Goal: Task Accomplishment & Management: Complete application form

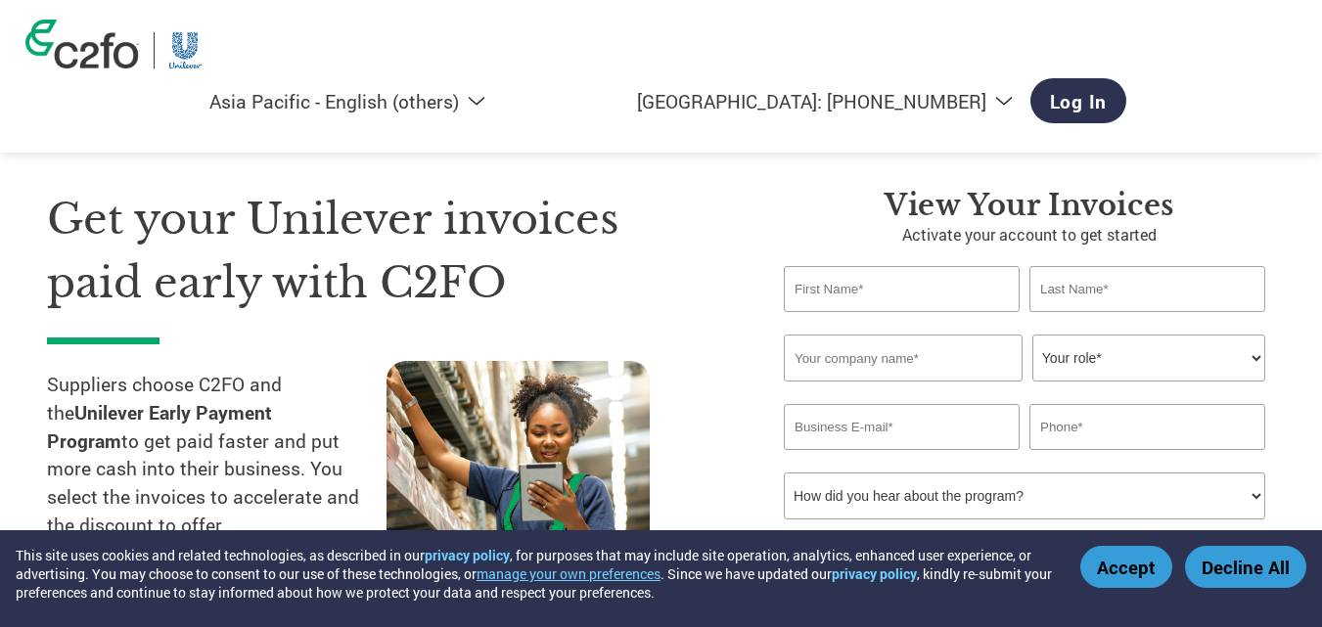
select select "en-AP"
click at [1123, 572] on button "Accept" at bounding box center [1126, 567] width 92 height 42
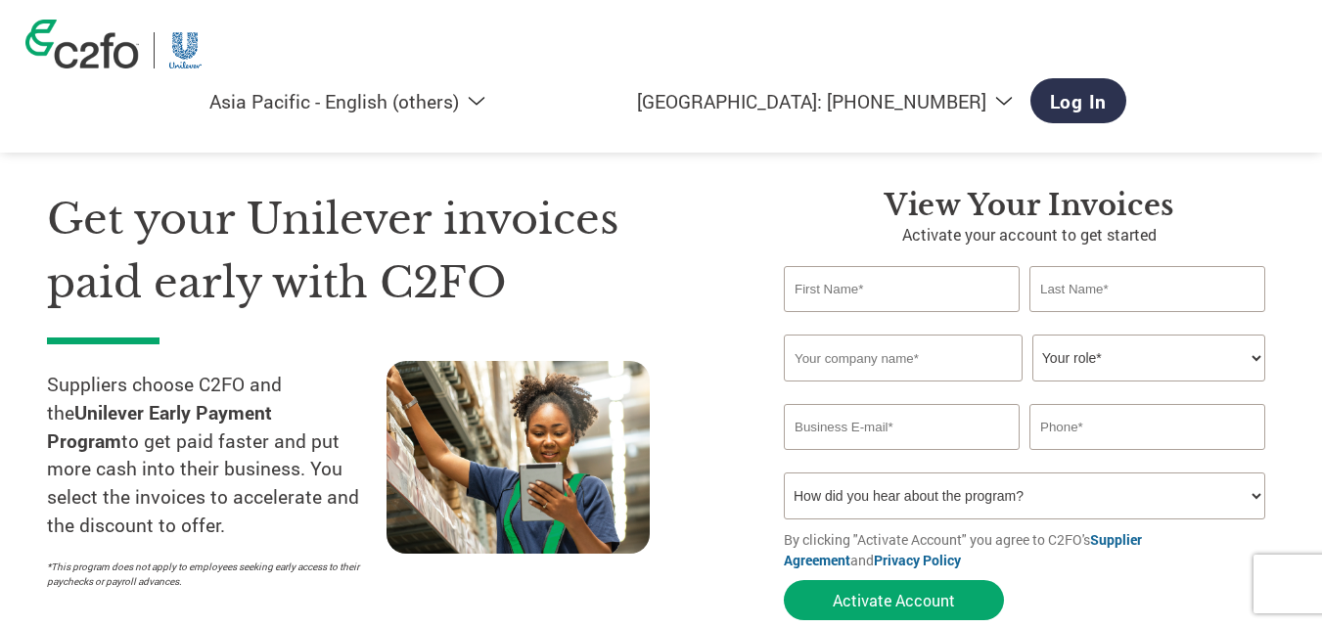
click at [858, 290] on input "text" at bounding box center [902, 289] width 236 height 46
type input "[PERSON_NAME]"
click at [1098, 283] on input "text" at bounding box center [1148, 289] width 236 height 46
type input "[PERSON_NAME]"
click at [902, 371] on input "text" at bounding box center [903, 358] width 239 height 47
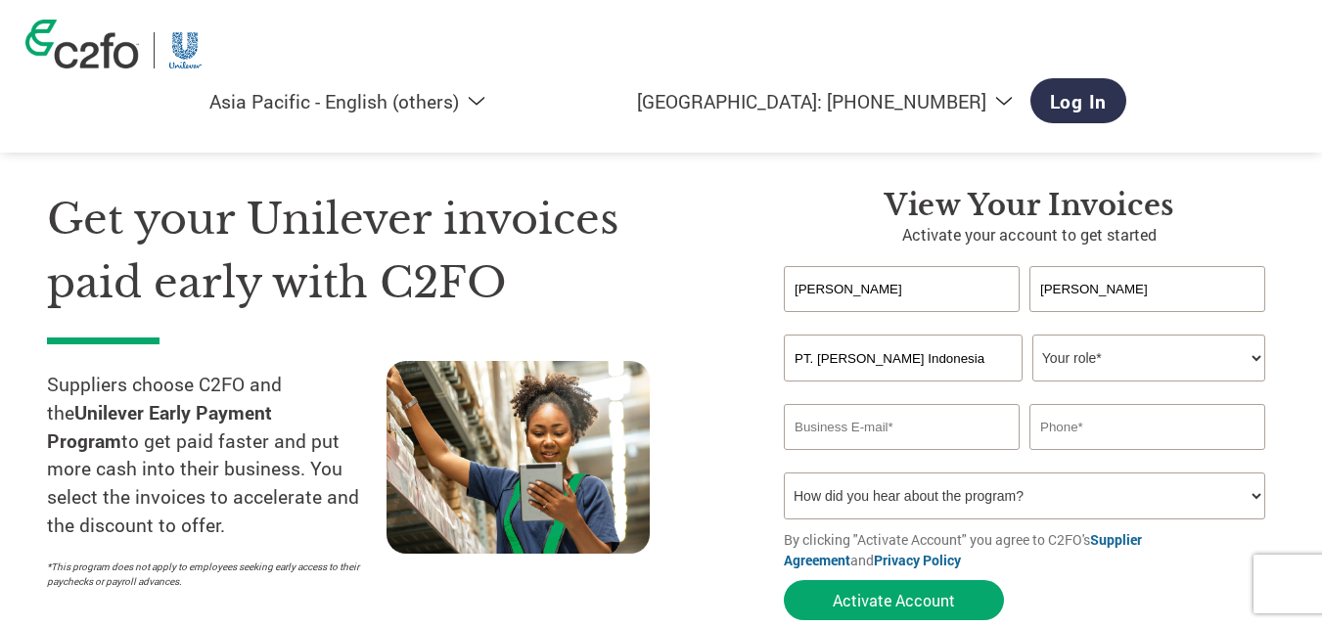
type input "PT. [PERSON_NAME] Indonesia"
click at [1053, 351] on select "Your role* CFO Controller Credit Manager Finance Director Treasurer CEO Preside…" at bounding box center [1148, 358] width 233 height 47
select select "OTHER"
click at [1032, 335] on select "Your role* CFO Controller Credit Manager Finance Director Treasurer CEO Preside…" at bounding box center [1148, 358] width 233 height 47
click at [925, 427] on input "email" at bounding box center [902, 427] width 236 height 46
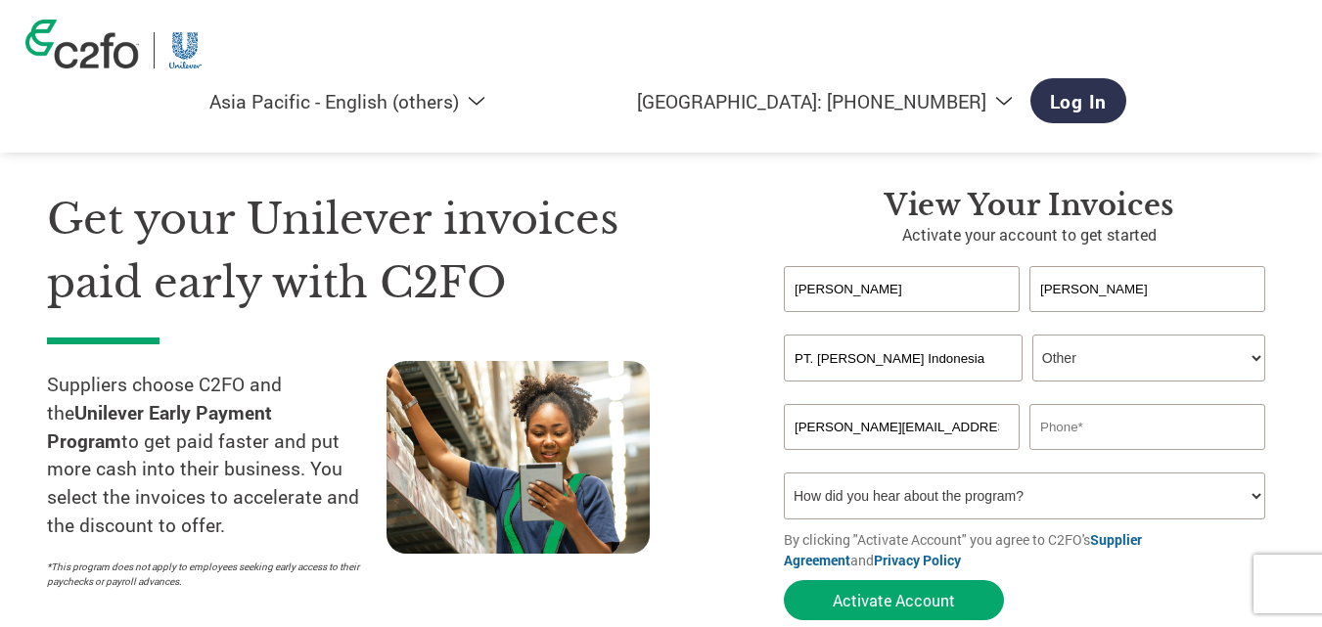
type input "[PERSON_NAME][EMAIL_ADDRESS][DOMAIN_NAME]"
type input "0"
type input "=6281299135985"
click at [923, 499] on select "How did you hear about the program? Received a letter Email Social Media Online…" at bounding box center [1024, 496] width 481 height 47
select select "Email"
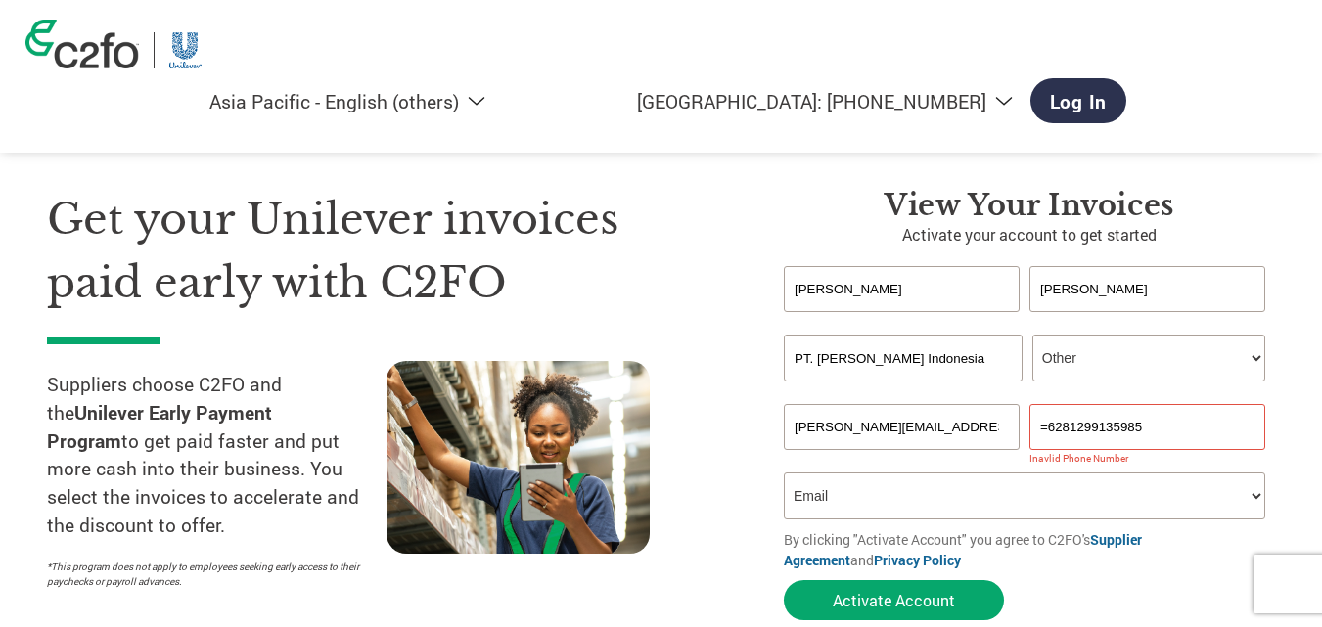
click at [784, 473] on select "How did you hear about the program? Received a letter Email Social Media Online…" at bounding box center [1024, 496] width 481 height 47
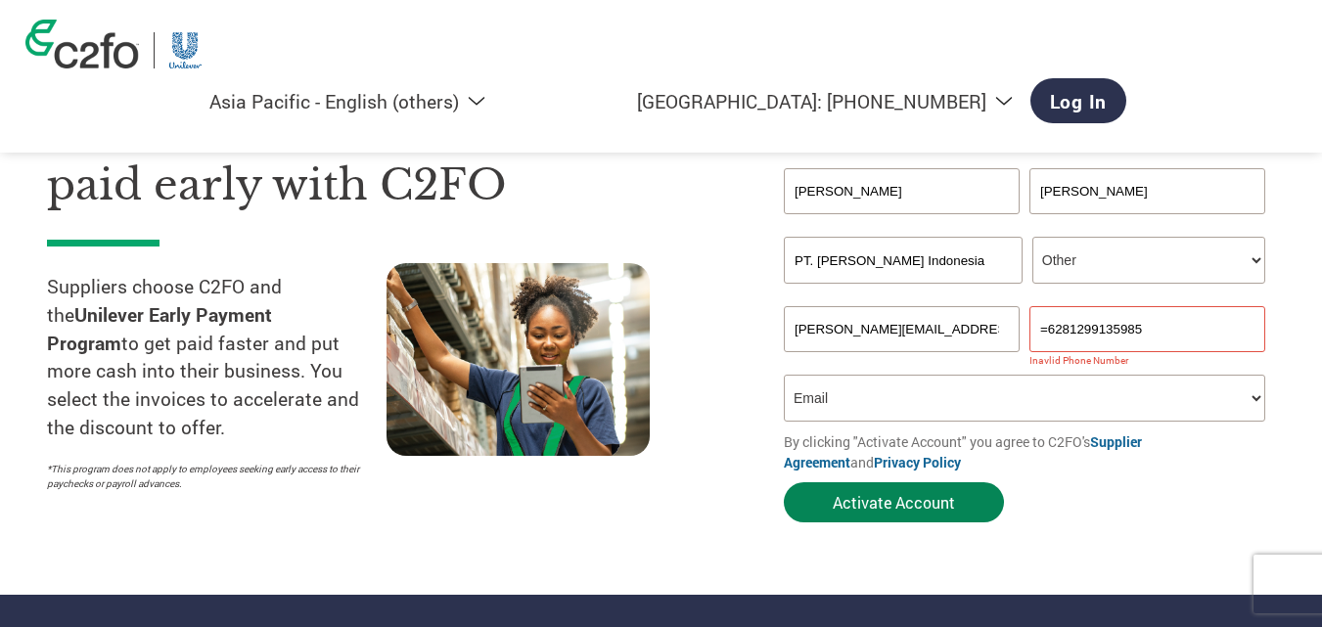
click at [943, 506] on button "Activate Account" at bounding box center [894, 502] width 220 height 40
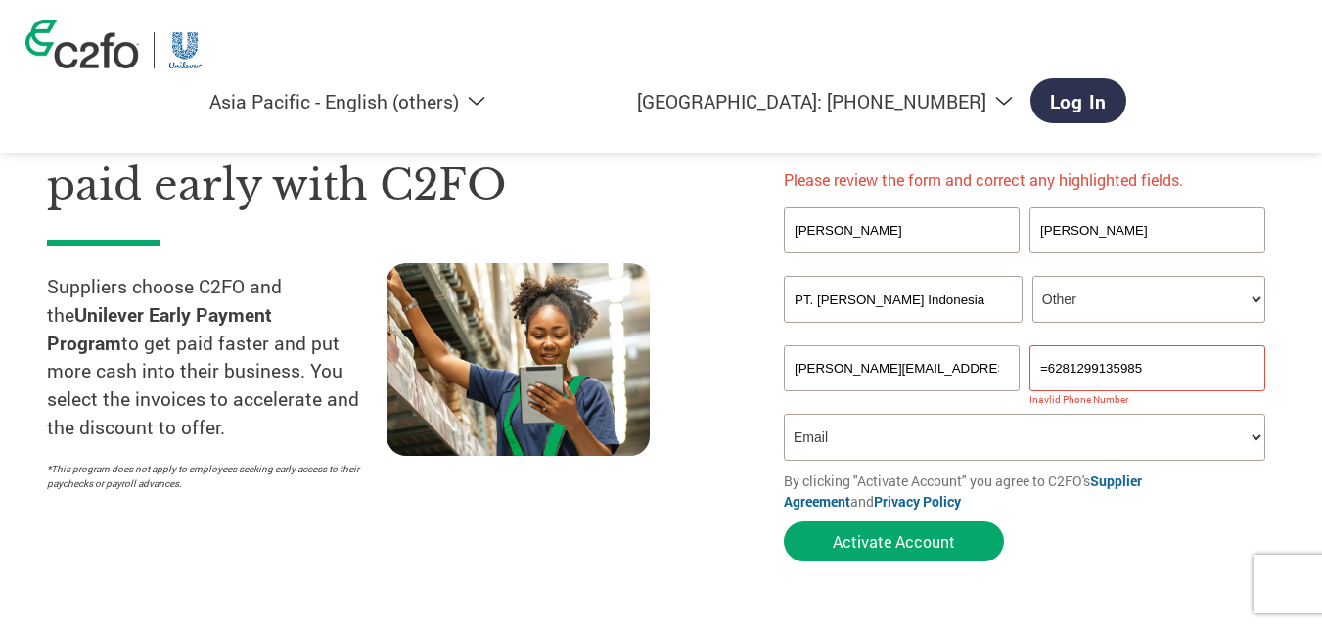
click at [1046, 365] on input "=6281299135985" at bounding box center [1148, 368] width 236 height 46
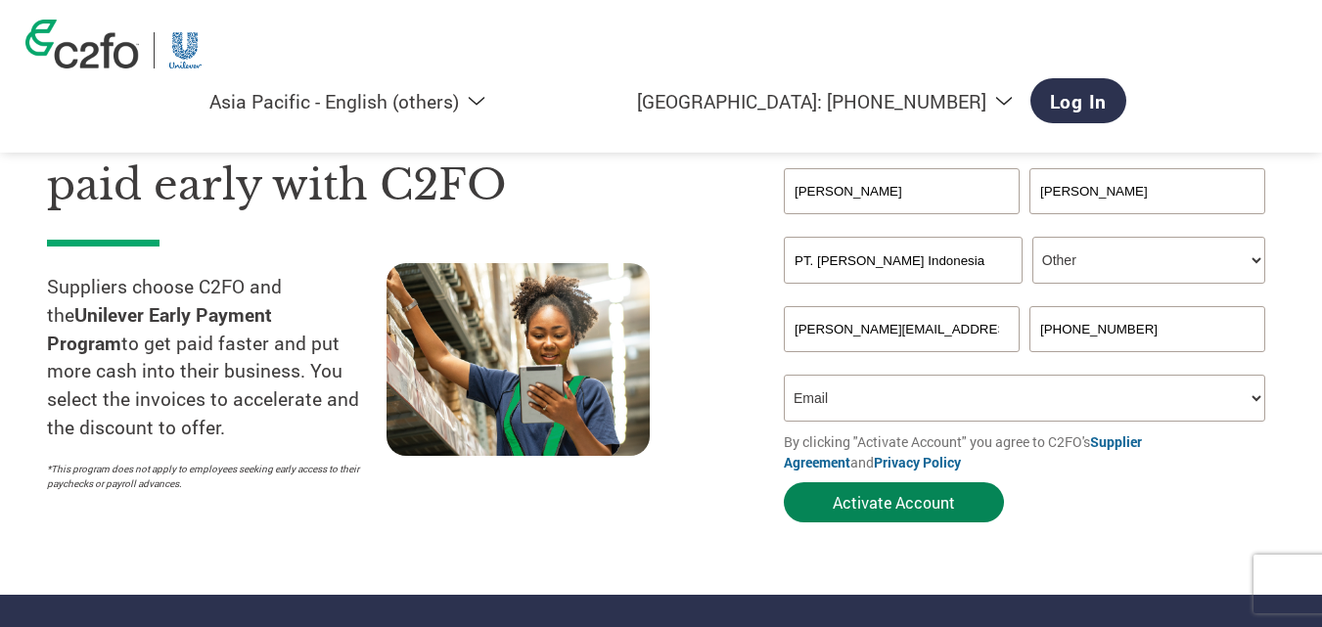
type input "[PHONE_NUMBER]"
click at [907, 501] on button "Activate Account" at bounding box center [894, 502] width 220 height 40
click at [863, 392] on select "How did you hear about the program? Received a letter Email Social Media Online…" at bounding box center [1024, 398] width 481 height 47
click at [784, 375] on select "How did you hear about the program? Received a letter Email Social Media Online…" at bounding box center [1024, 398] width 481 height 47
click at [862, 504] on button "Activate Account" at bounding box center [894, 502] width 220 height 40
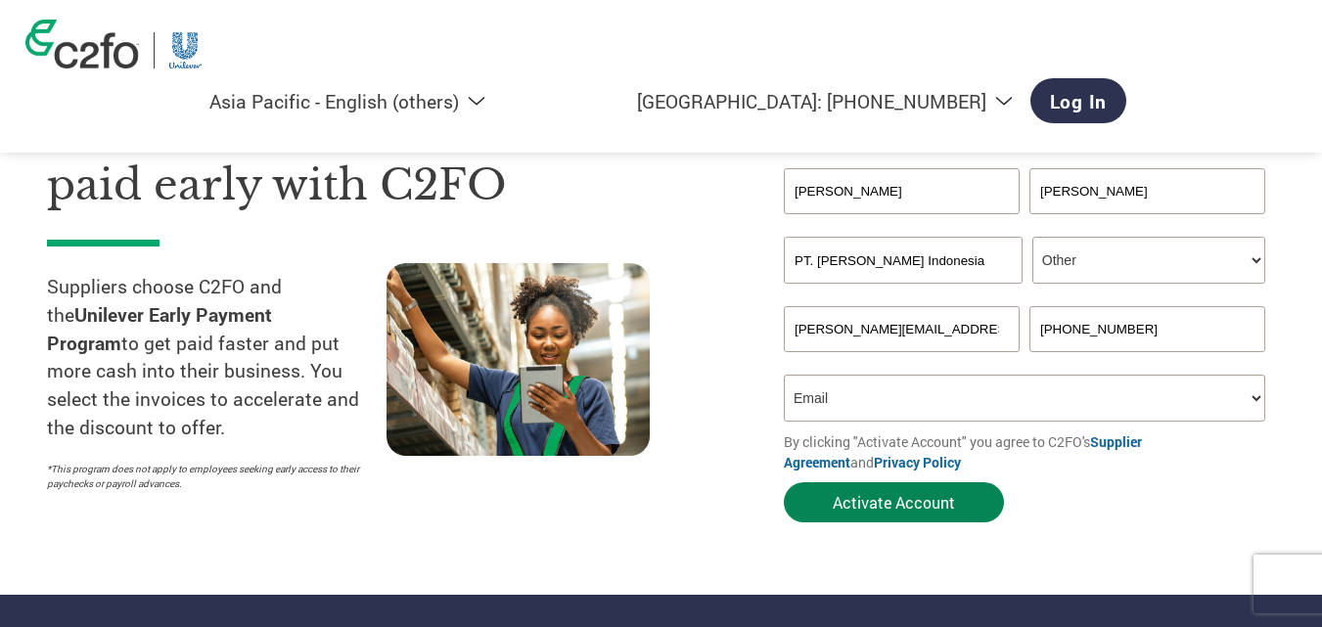
click at [884, 495] on button "Activate Account" at bounding box center [894, 502] width 220 height 40
click at [1131, 254] on select "Your role* CFO Controller Credit Manager Finance Director Treasurer CEO Preside…" at bounding box center [1148, 260] width 233 height 47
select select "OFFICE_MANAGER"
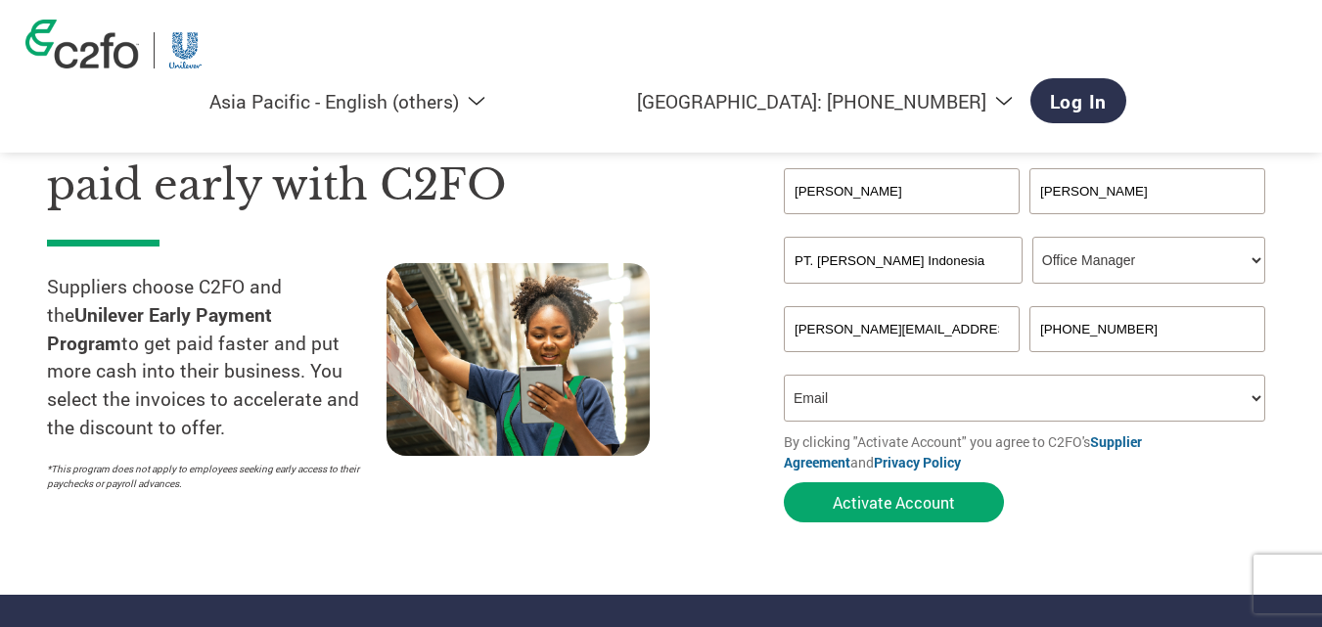
click at [1032, 237] on select "Your role* CFO Controller Credit Manager Finance Director Treasurer CEO Preside…" at bounding box center [1148, 260] width 233 height 47
click at [953, 496] on button "Activate Account" at bounding box center [894, 502] width 220 height 40
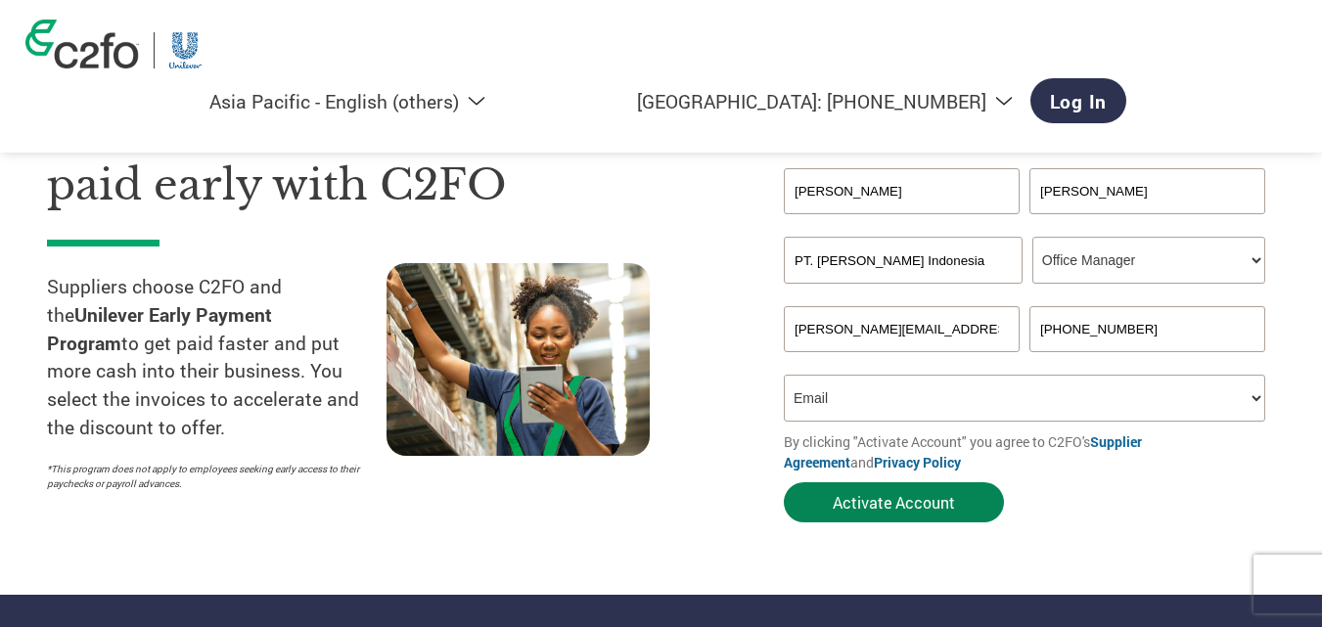
click at [953, 496] on button "Activate Account" at bounding box center [894, 502] width 220 height 40
click at [910, 511] on button "Activate Account" at bounding box center [894, 502] width 220 height 40
click at [917, 502] on button "Activate Account" at bounding box center [894, 502] width 220 height 40
click at [911, 499] on button "Activate Account" at bounding box center [894, 502] width 220 height 40
click at [1119, 439] on link "Supplier Agreement" at bounding box center [963, 452] width 358 height 39
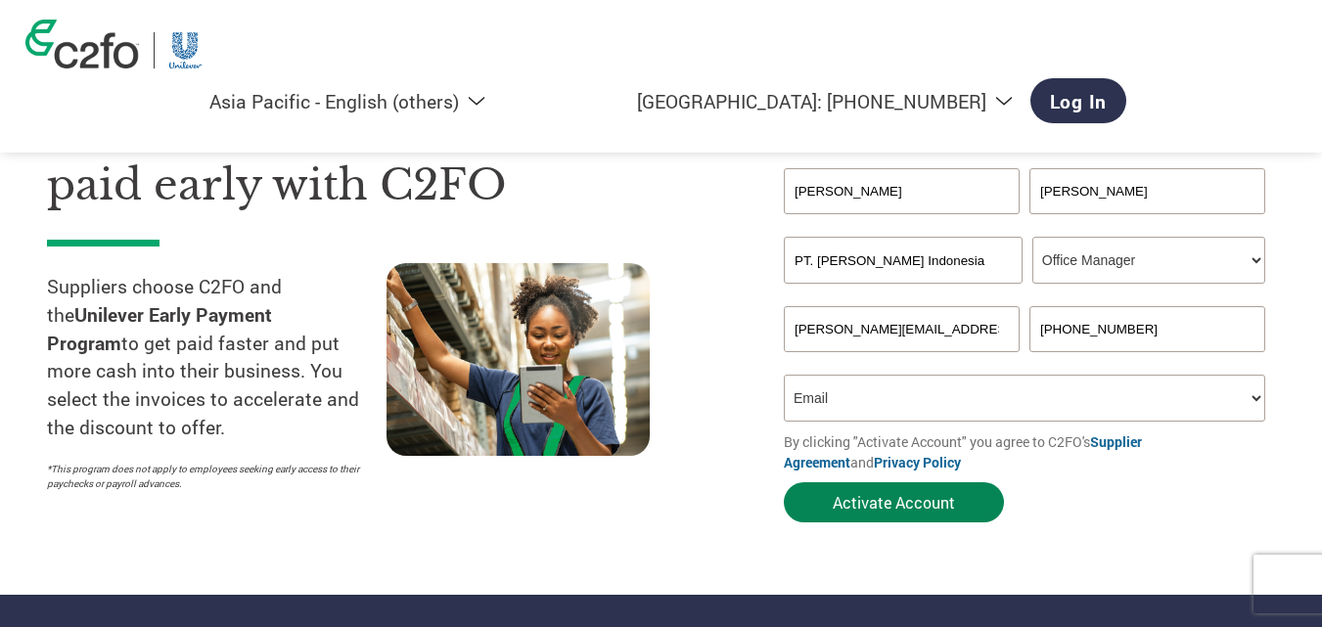
click at [911, 490] on button "Activate Account" at bounding box center [894, 502] width 220 height 40
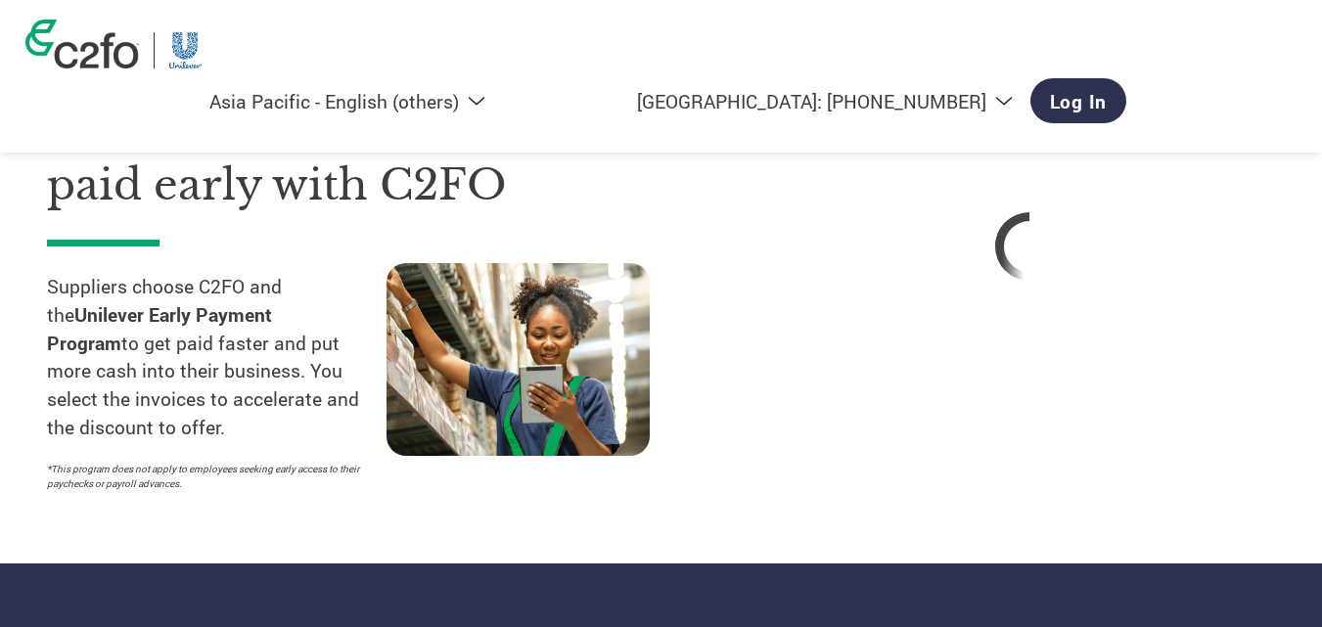
select select "en-AP"
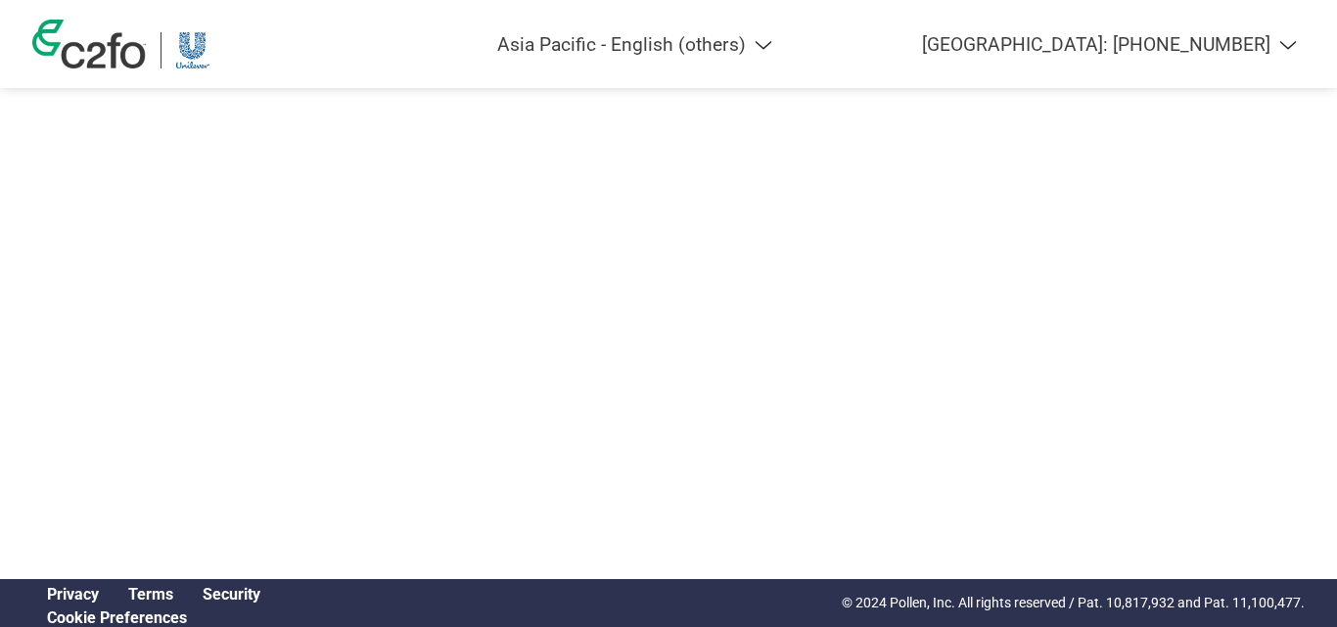
select select "en-AP"
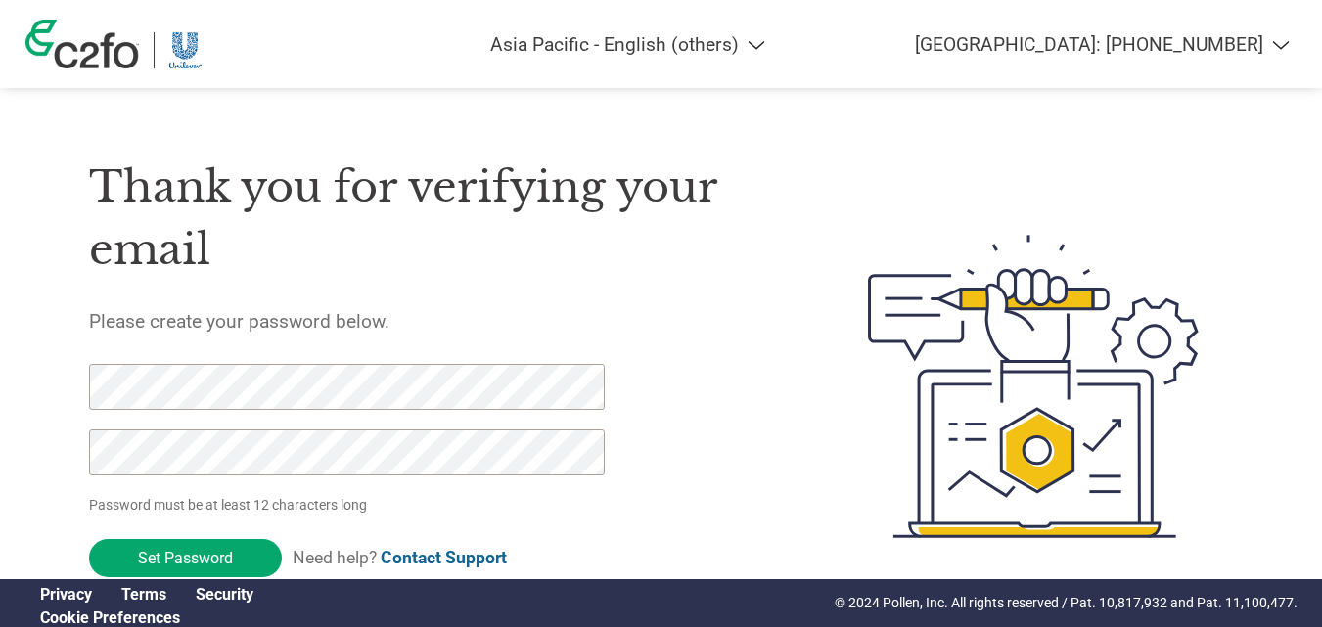
scroll to position [68, 0]
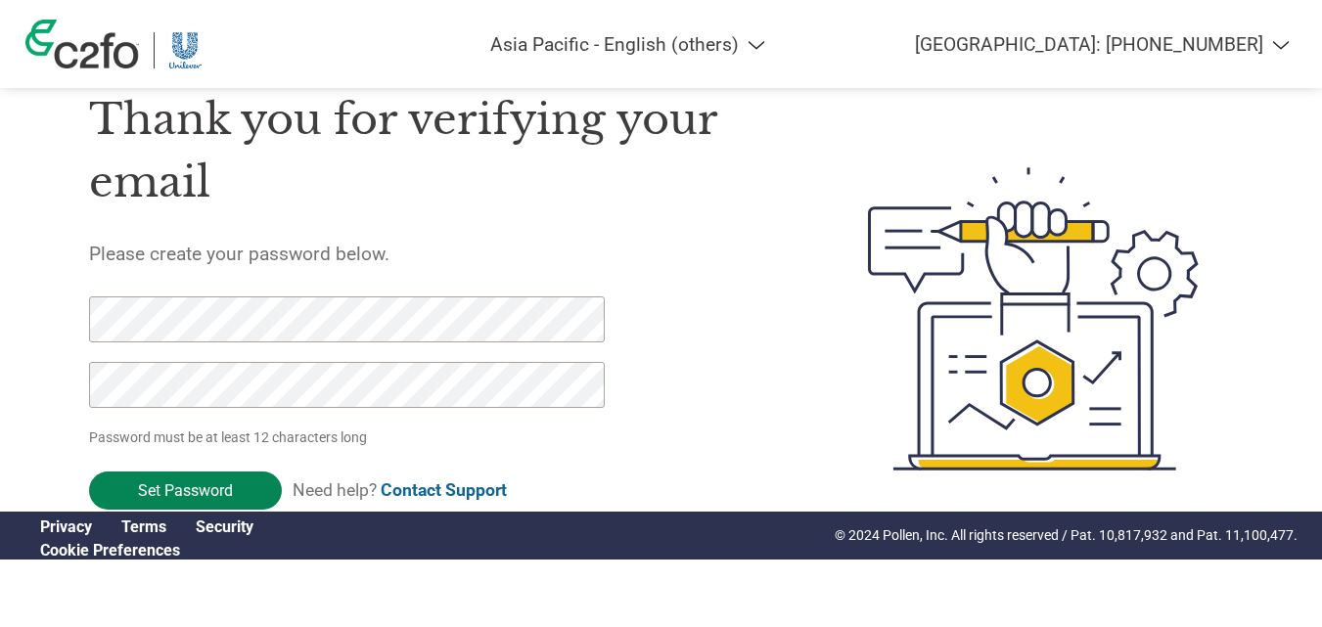
click at [217, 491] on input "Set Password" at bounding box center [185, 491] width 193 height 38
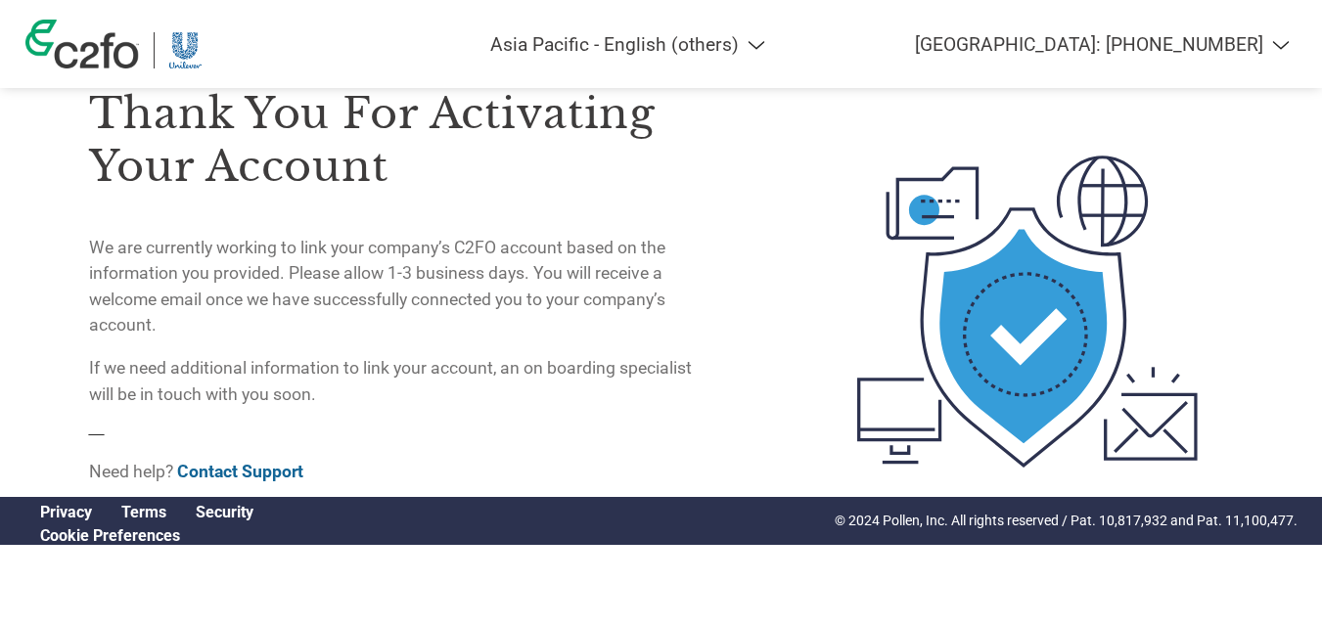
scroll to position [0, 0]
